Goal: Task Accomplishment & Management: Manage account settings

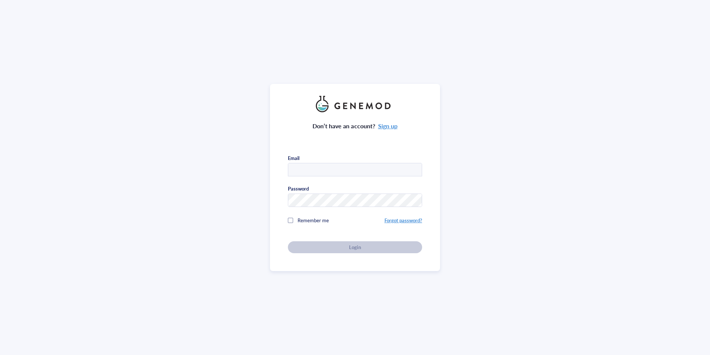
click at [340, 171] on input "text" at bounding box center [354, 169] width 133 height 13
type input "[EMAIL_ADDRESS][DOMAIN_NAME]"
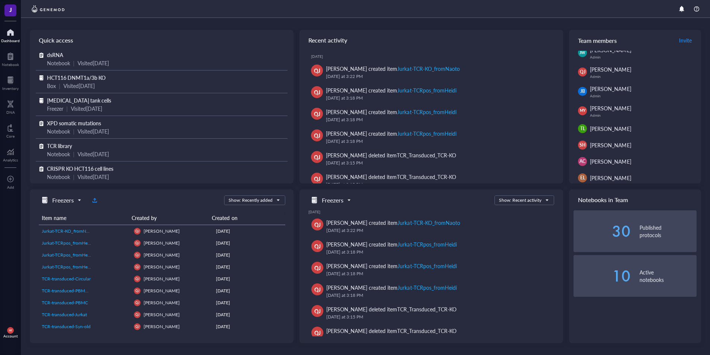
scroll to position [37, 0]
click at [679, 39] on span "Invite" at bounding box center [685, 40] width 13 height 7
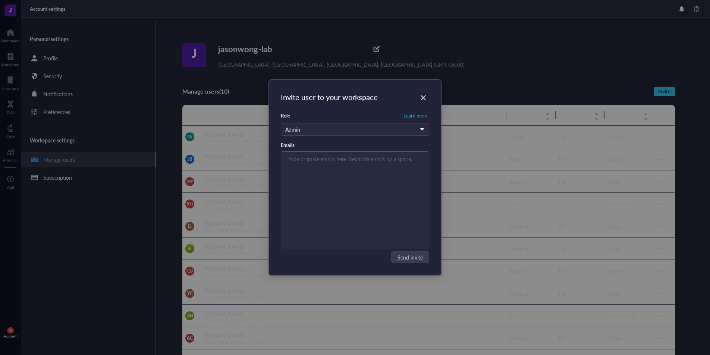
click at [419, 92] on div "Close" at bounding box center [423, 98] width 12 height 12
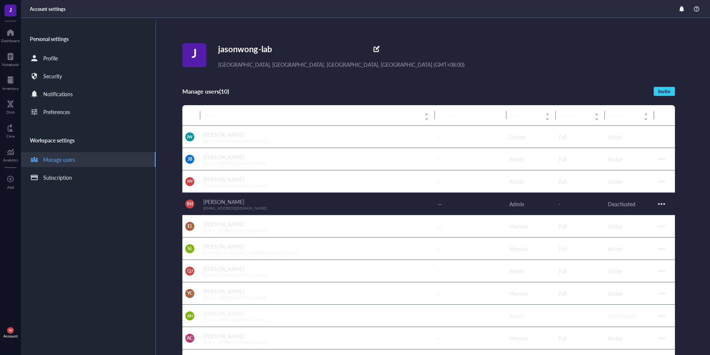
scroll to position [96, 0]
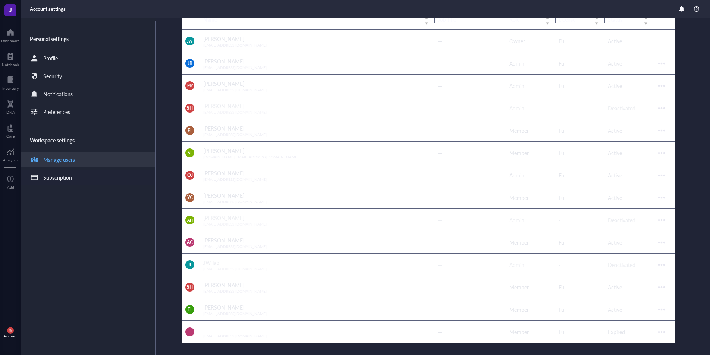
click at [78, 179] on div "Subscription" at bounding box center [88, 177] width 135 height 15
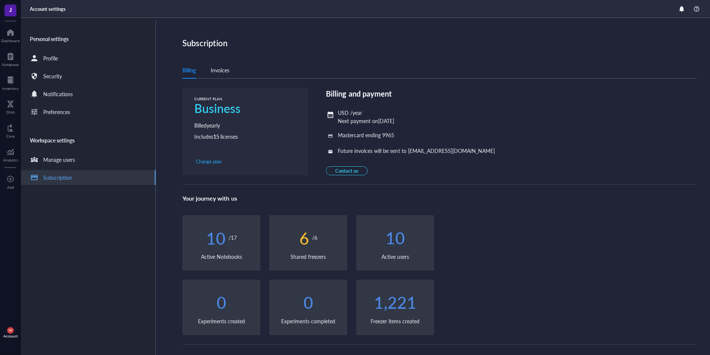
scroll to position [9, 0]
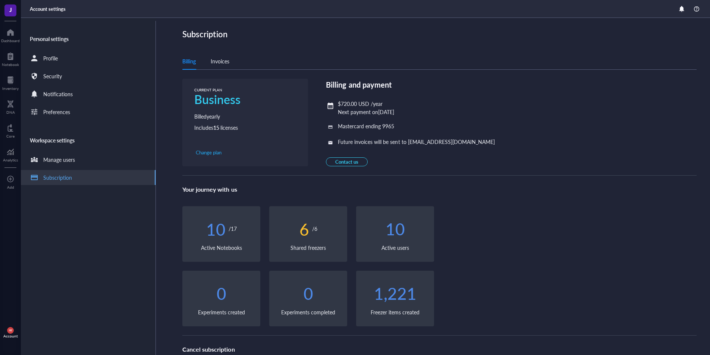
click at [240, 230] on div "10 / 17" at bounding box center [221, 228] width 78 height 21
click at [239, 229] on div "10 / 17" at bounding box center [221, 228] width 78 height 21
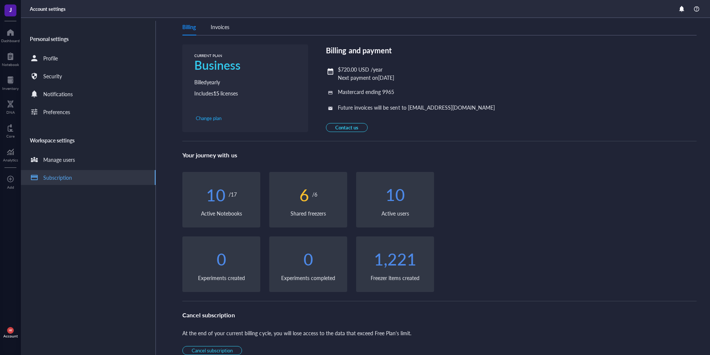
scroll to position [0, 0]
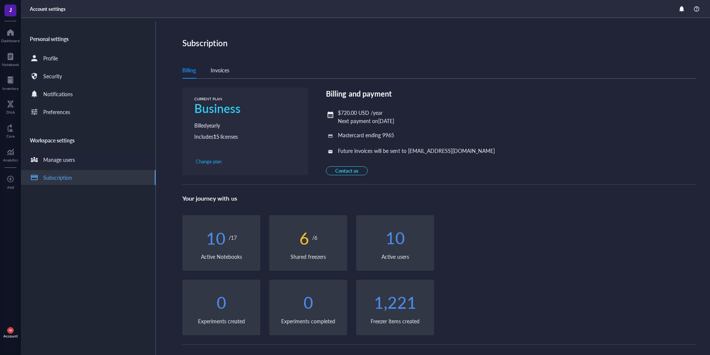
scroll to position [9, 0]
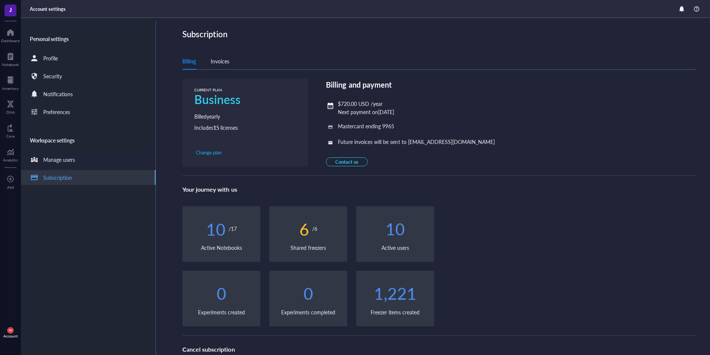
click at [99, 153] on div "Manage users" at bounding box center [88, 159] width 135 height 15
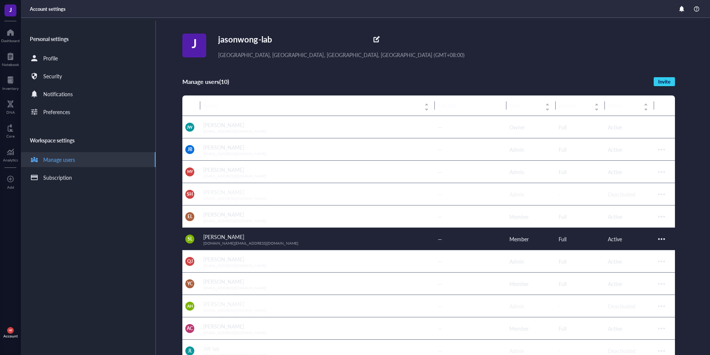
scroll to position [96, 0]
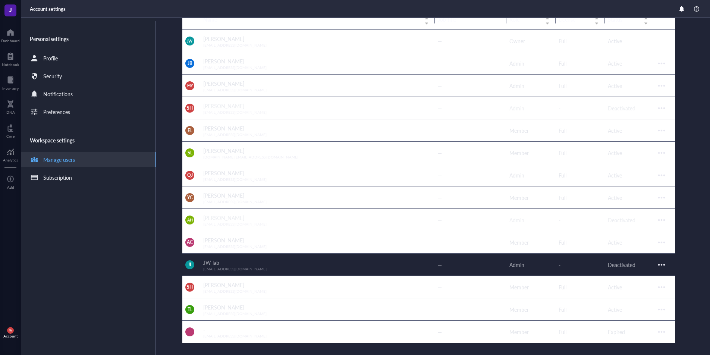
click at [658, 260] on div at bounding box center [661, 265] width 12 height 12
click at [223, 269] on span "[EMAIL_ADDRESS][DOMAIN_NAME]" at bounding box center [234, 268] width 63 height 5
click at [222, 266] on span "[EMAIL_ADDRESS][DOMAIN_NAME]" at bounding box center [234, 268] width 63 height 5
click at [218, 266] on span "[EMAIL_ADDRESS][DOMAIN_NAME]" at bounding box center [234, 268] width 63 height 5
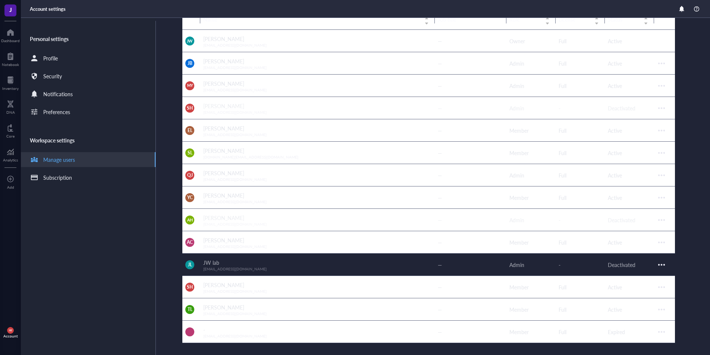
click at [206, 266] on span "[EMAIL_ADDRESS][DOMAIN_NAME]" at bounding box center [234, 268] width 63 height 5
drag, startPoint x: 202, startPoint y: 267, endPoint x: 255, endPoint y: 268, distance: 52.9
click at [255, 268] on td "JW lab hkujwlab@gmail.com" at bounding box center [317, 264] width 234 height 22
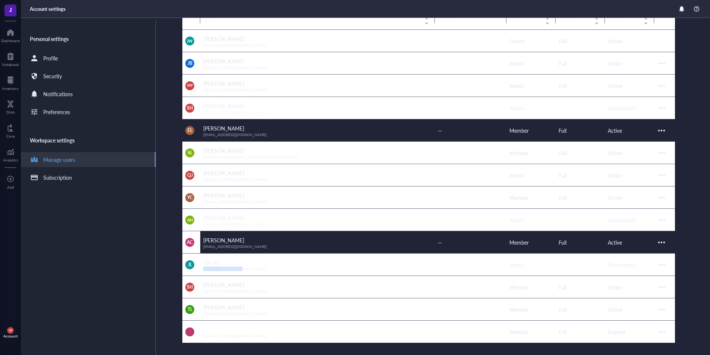
copy span "[EMAIL_ADDRESS][DOMAIN_NAME]"
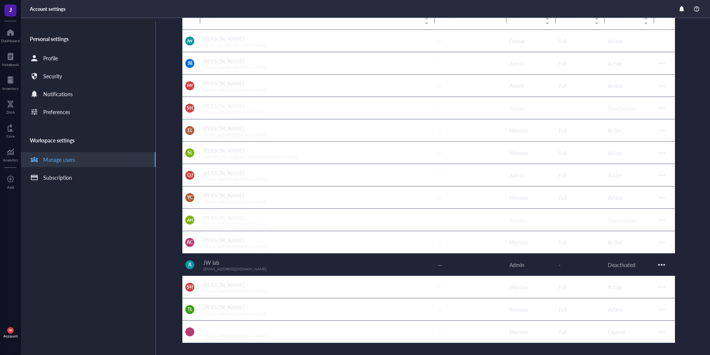
click at [659, 265] on div at bounding box center [661, 265] width 12 height 12
click at [666, 260] on div at bounding box center [661, 265] width 12 height 12
click at [662, 264] on div at bounding box center [661, 265] width 12 height 12
click at [649, 277] on span "Reactivate user" at bounding box center [639, 277] width 42 height 8
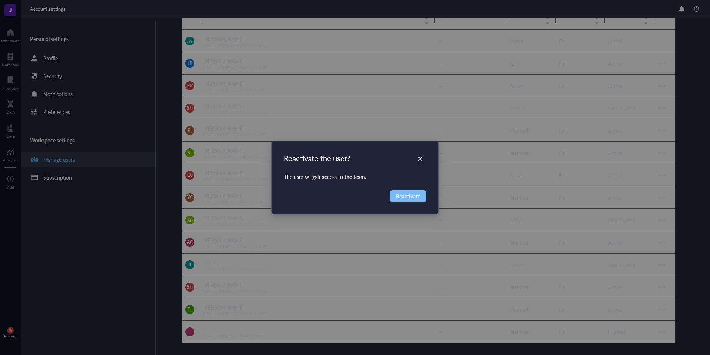
click at [408, 194] on span "Reactivate" at bounding box center [408, 196] width 24 height 8
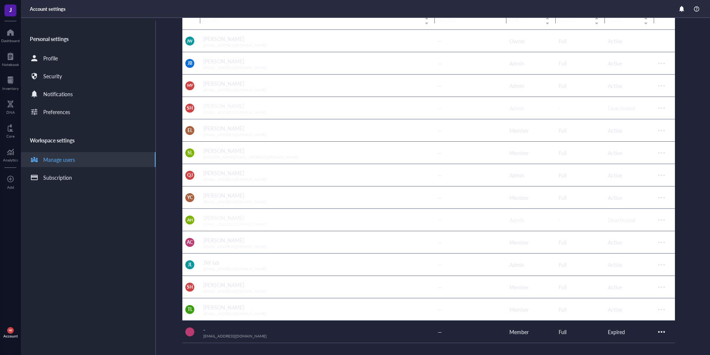
click at [663, 333] on div at bounding box center [661, 332] width 12 height 12
click at [657, 319] on span "Delete invitation" at bounding box center [639, 319] width 42 height 8
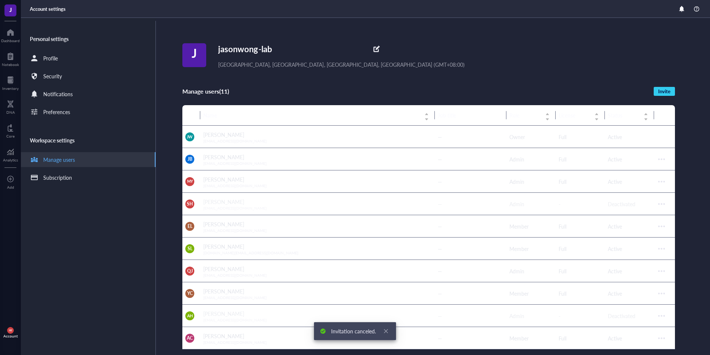
scroll to position [73, 0]
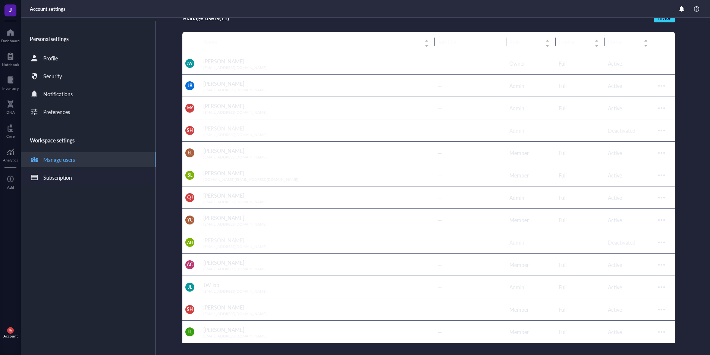
click at [63, 184] on div "Subscription" at bounding box center [88, 177] width 135 height 15
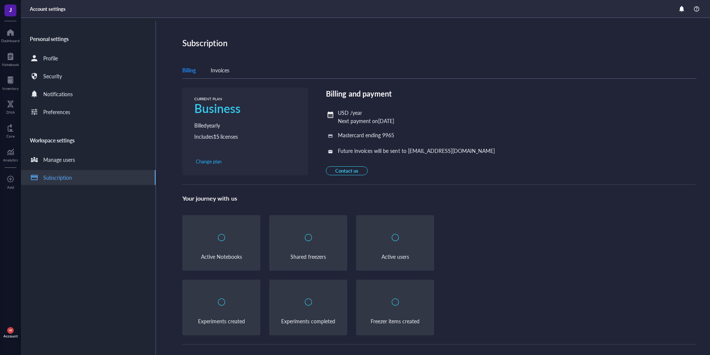
click at [64, 180] on div "Subscription" at bounding box center [57, 177] width 29 height 8
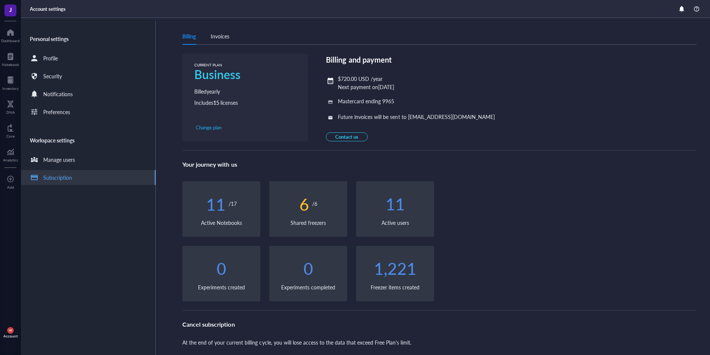
scroll to position [24, 0]
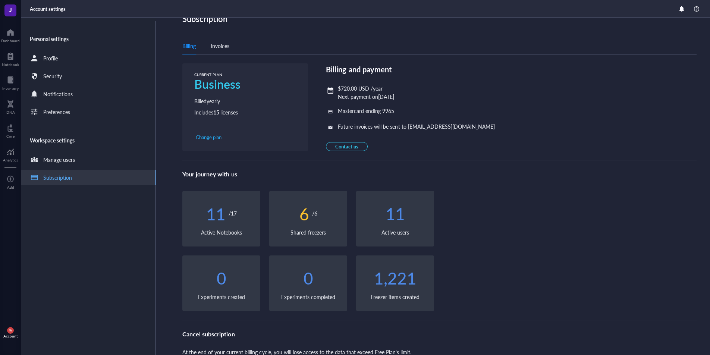
drag, startPoint x: 322, startPoint y: 126, endPoint x: 489, endPoint y: 45, distance: 185.7
click at [322, 126] on div "CURRENT PLAN Business Billed yearly Includes 15 licenses Change plan Billing an…" at bounding box center [439, 107] width 514 height 88
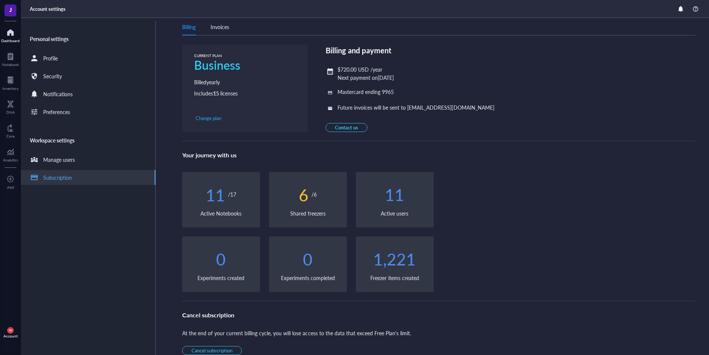
click at [6, 35] on div at bounding box center [10, 32] width 19 height 12
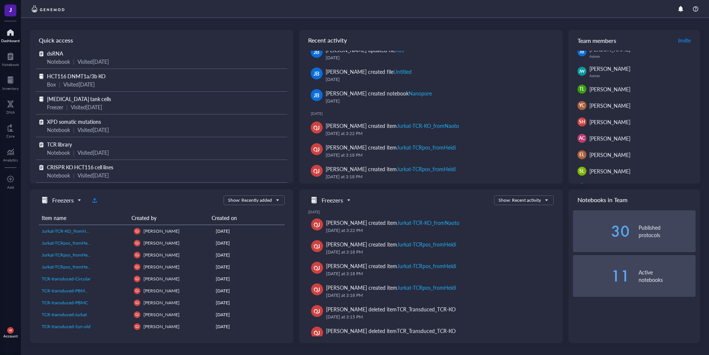
scroll to position [54, 0]
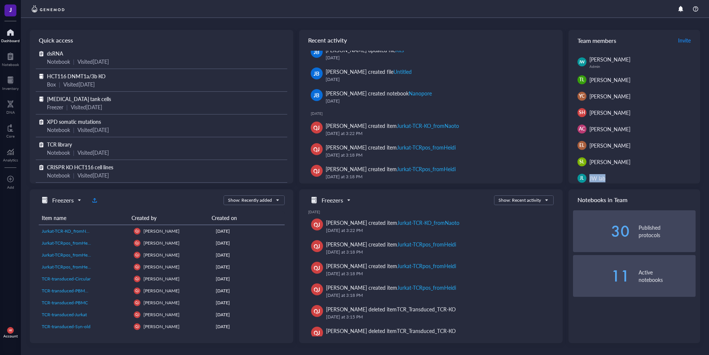
drag, startPoint x: 607, startPoint y: 177, endPoint x: 590, endPoint y: 177, distance: 17.1
click at [590, 177] on div "JW lab" at bounding box center [637, 178] width 94 height 8
drag, startPoint x: 626, startPoint y: 183, endPoint x: 632, endPoint y: 179, distance: 8.0
click at [627, 183] on div "Quick access dsRNA Notebook | Visited 2 months ago HCT116 DNMT1a/3b KO Box | Vi…" at bounding box center [365, 186] width 670 height 313
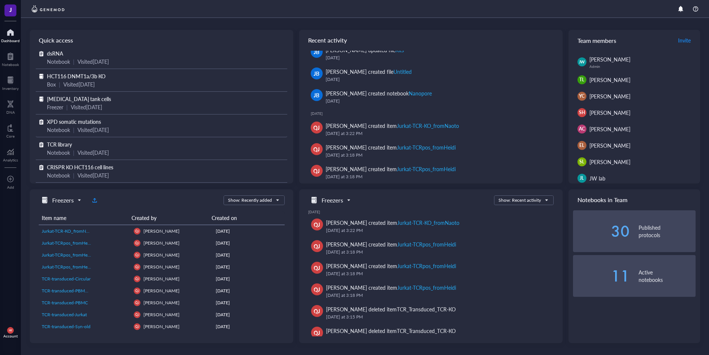
click at [116, 122] on div "XPD somatic mutations" at bounding box center [161, 121] width 229 height 8
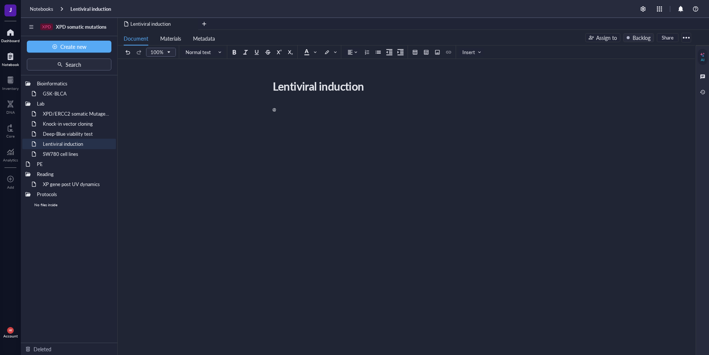
click at [9, 34] on div at bounding box center [10, 32] width 19 height 12
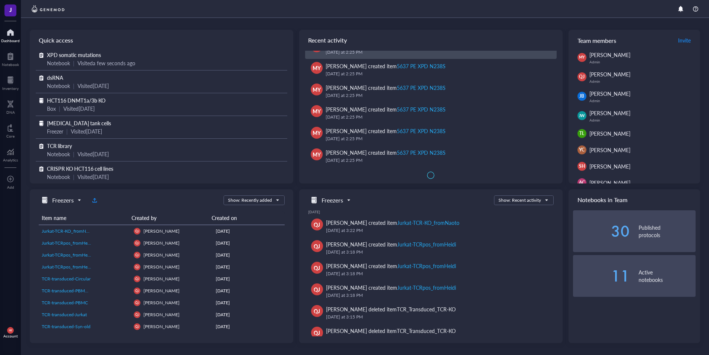
scroll to position [1015, 0]
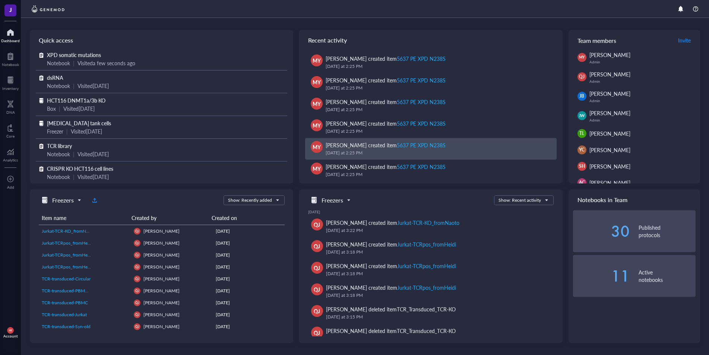
click at [422, 146] on div "5637 PE XPD N238S" at bounding box center [421, 144] width 49 height 7
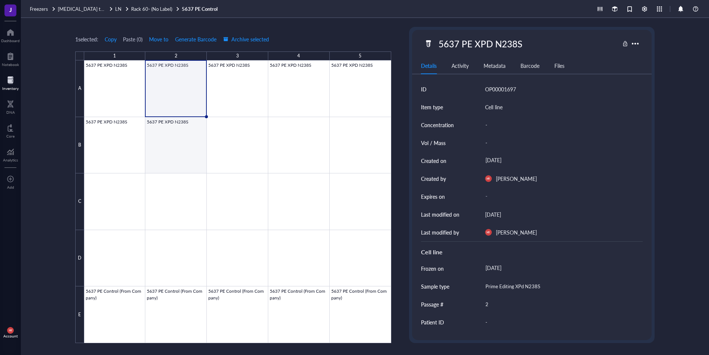
click at [179, 135] on div at bounding box center [237, 201] width 307 height 283
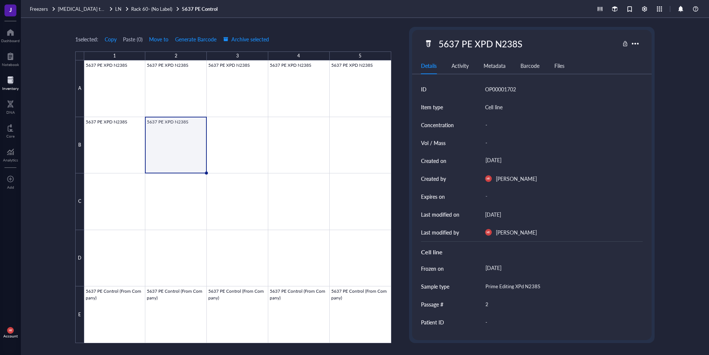
scroll to position [195, 0]
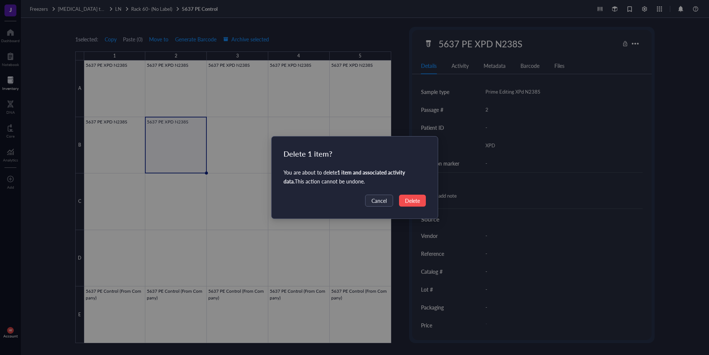
click at [405, 202] on span "Delete" at bounding box center [412, 200] width 15 height 8
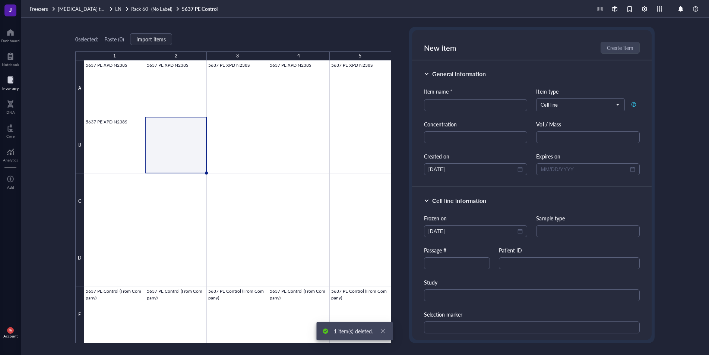
click at [355, 321] on div at bounding box center [237, 201] width 307 height 283
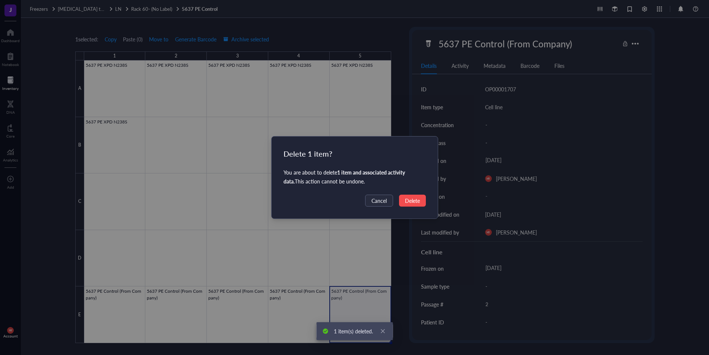
click at [419, 198] on span "Delete" at bounding box center [412, 200] width 15 height 8
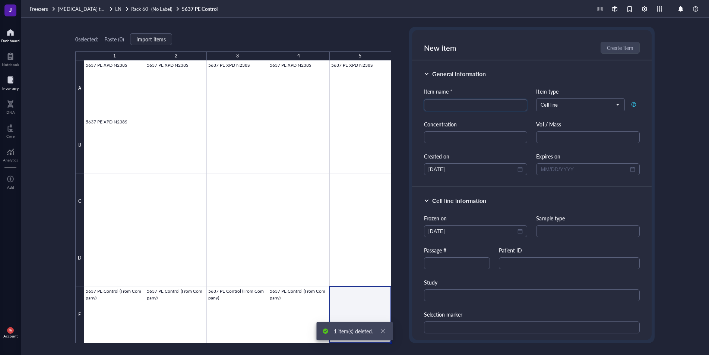
click at [15, 35] on div at bounding box center [10, 32] width 19 height 12
